Goal: Information Seeking & Learning: Learn about a topic

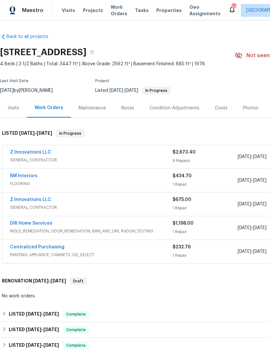
click at [20, 154] on link "Z Innovations LLC" at bounding box center [30, 152] width 41 height 5
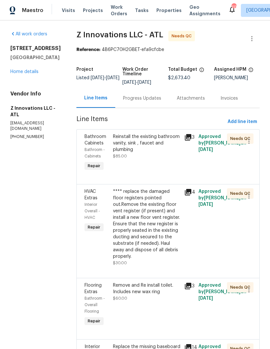
click at [130, 102] on div "Progress Updates" at bounding box center [142, 98] width 38 height 6
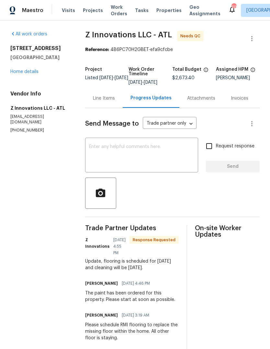
click at [21, 74] on link "Home details" at bounding box center [24, 71] width 28 height 5
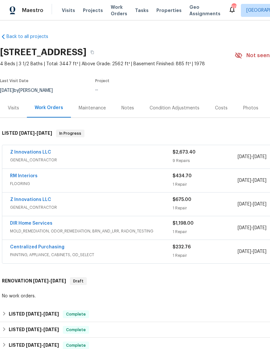
click at [22, 117] on div "Visits" at bounding box center [13, 107] width 27 height 19
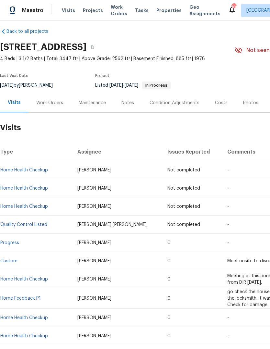
scroll to position [5, 0]
click at [46, 105] on div "Work Orders" at bounding box center [50, 102] width 42 height 19
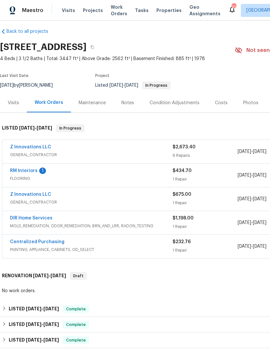
click at [157, 229] on span "MOLD_REMEDIATION, ODOR_REMEDIATION, BRN_AND_LRR, RADON_TESTING" at bounding box center [91, 225] width 163 height 6
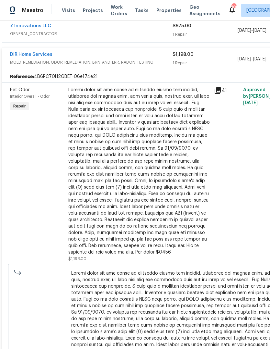
scroll to position [174, 0]
click at [140, 59] on div "DIR Home Services" at bounding box center [91, 55] width 163 height 8
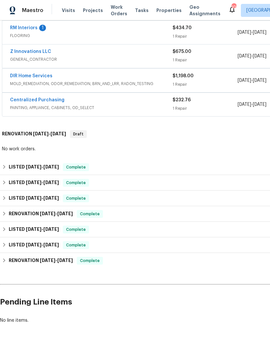
scroll to position [148, 0]
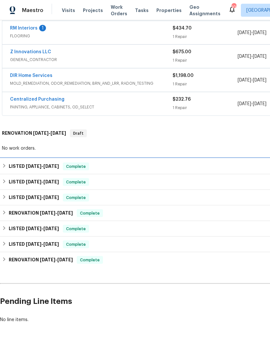
click at [146, 162] on div "LISTED [DATE] - [DATE] Complete" at bounding box center [183, 166] width 363 height 8
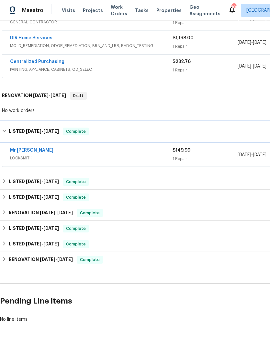
scroll to position [185, 0]
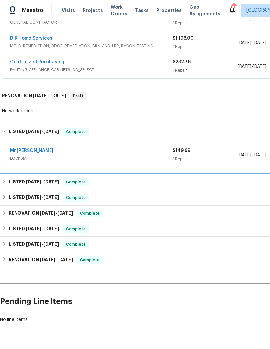
click at [159, 179] on div "LISTED [DATE] - [DATE] Complete" at bounding box center [183, 182] width 363 height 8
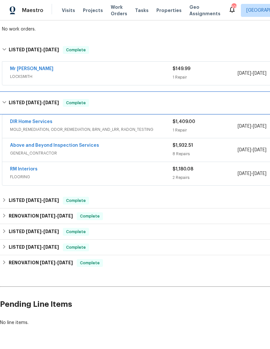
scroll to position [267, 0]
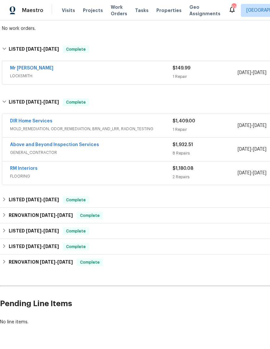
click at [163, 146] on div "Above and Beyond Inspection Services" at bounding box center [91, 145] width 163 height 8
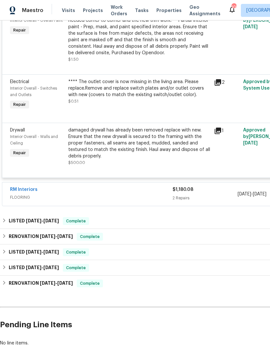
scroll to position [817, 0]
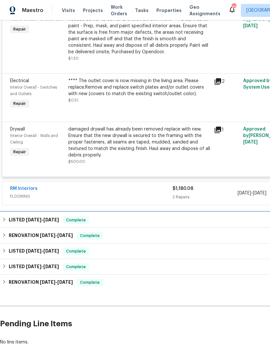
click at [53, 223] on h6 "LISTED [DATE] - [DATE]" at bounding box center [34, 220] width 50 height 8
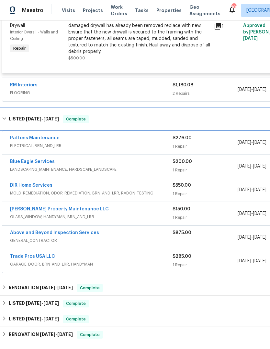
scroll to position [921, 0]
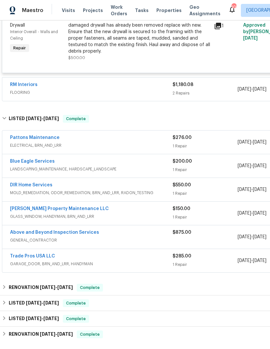
click at [108, 258] on div "Trade Pros USA LLC" at bounding box center [91, 257] width 163 height 8
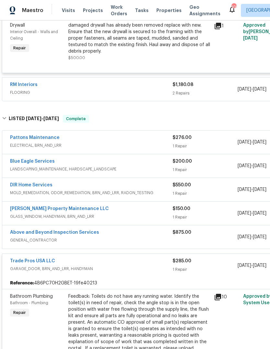
click at [141, 238] on span "GENERAL_CONTRACTOR" at bounding box center [91, 240] width 163 height 6
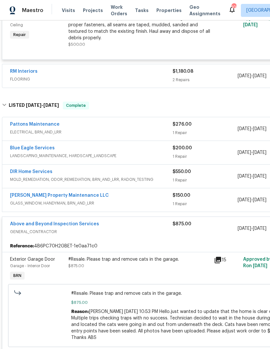
scroll to position [934, 0]
click at [144, 222] on div "Above and Beyond Inspection Services" at bounding box center [91, 225] width 163 height 8
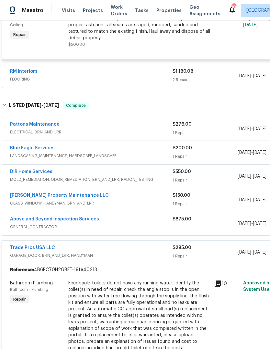
click at [129, 245] on div "Trade Pros USA LLC" at bounding box center [91, 248] width 163 height 8
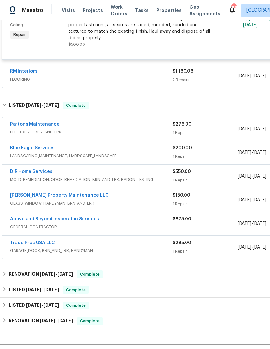
click at [61, 292] on div "LISTED [DATE] - [DATE] Complete" at bounding box center [183, 290] width 363 height 8
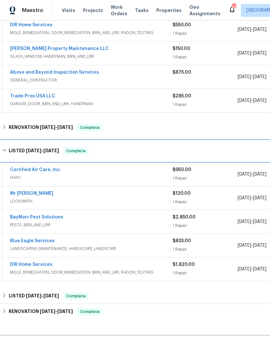
scroll to position [1080, 0]
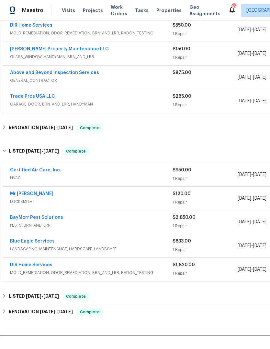
click at [112, 222] on div "BayMorr Pest Solutions" at bounding box center [91, 218] width 163 height 8
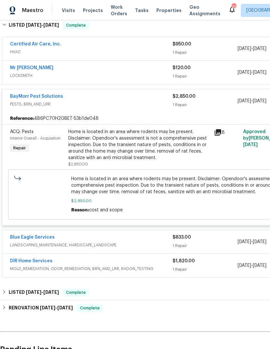
scroll to position [1206, 0]
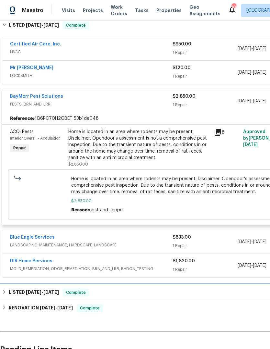
click at [103, 286] on div "LISTED [DATE] - [DATE] Complete" at bounding box center [183, 292] width 367 height 16
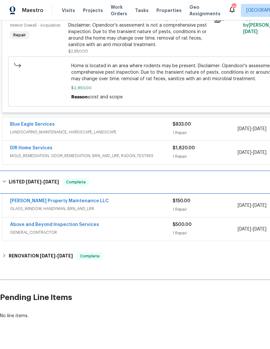
scroll to position [1319, 0]
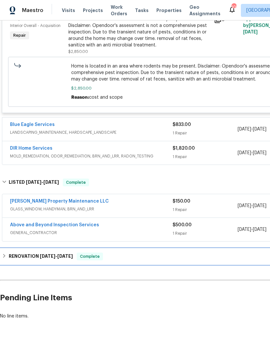
click at [128, 257] on div "RENOVATION [DATE] - [DATE] Complete" at bounding box center [183, 256] width 363 height 8
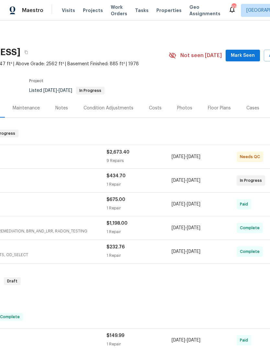
scroll to position [0, 0]
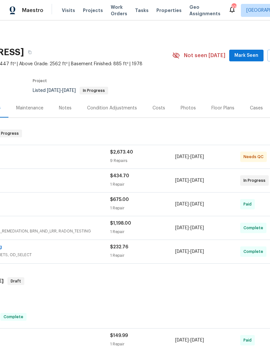
click at [66, 106] on div "Notes" at bounding box center [65, 108] width 13 height 6
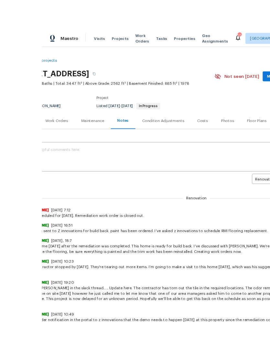
scroll to position [24, 0]
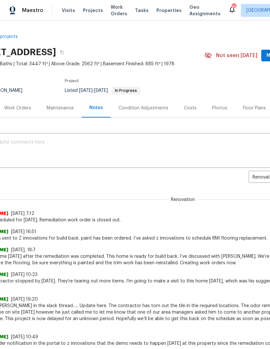
click at [220, 105] on div "Photos" at bounding box center [219, 108] width 15 height 6
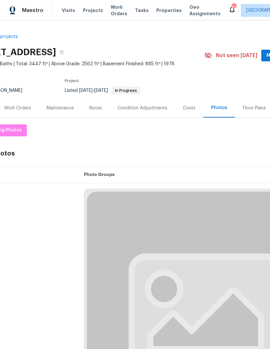
click at [184, 98] on div "Costs" at bounding box center [189, 107] width 28 height 19
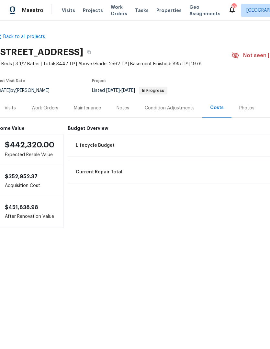
scroll to position [0, 3]
click at [50, 111] on div "Work Orders" at bounding box center [45, 108] width 27 height 6
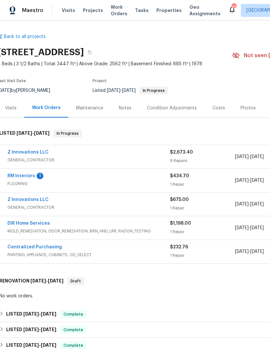
click at [72, 228] on div "DIR Home Services" at bounding box center [88, 224] width 163 height 8
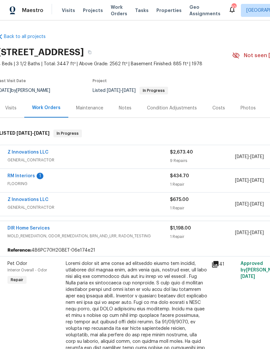
click at [176, 290] on div at bounding box center [137, 344] width 142 height 169
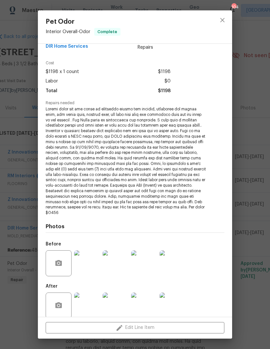
scroll to position [13, 0]
click at [91, 297] on img at bounding box center [87, 306] width 26 height 26
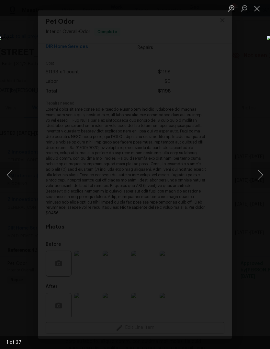
click at [259, 174] on button "Next image" at bounding box center [260, 175] width 19 height 26
click at [258, 178] on button "Next image" at bounding box center [260, 175] width 19 height 26
click at [258, 180] on button "Next image" at bounding box center [260, 175] width 19 height 26
click at [255, 177] on button "Next image" at bounding box center [260, 175] width 19 height 26
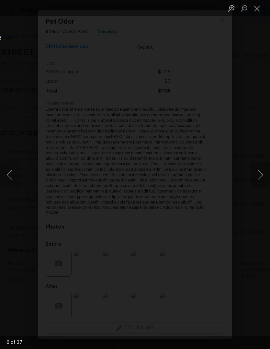
click at [256, 180] on button "Next image" at bounding box center [260, 175] width 19 height 26
click at [256, 183] on button "Next image" at bounding box center [260, 175] width 19 height 26
click at [257, 179] on button "Next image" at bounding box center [260, 175] width 19 height 26
click at [256, 181] on button "Next image" at bounding box center [260, 175] width 19 height 26
click at [257, 180] on button "Next image" at bounding box center [260, 175] width 19 height 26
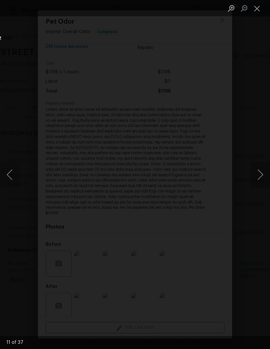
click at [258, 178] on button "Next image" at bounding box center [260, 175] width 19 height 26
click at [258, 180] on button "Next image" at bounding box center [260, 175] width 19 height 26
click at [258, 8] on button "Close lightbox" at bounding box center [257, 8] width 13 height 11
